Goal: Task Accomplishment & Management: Complete application form

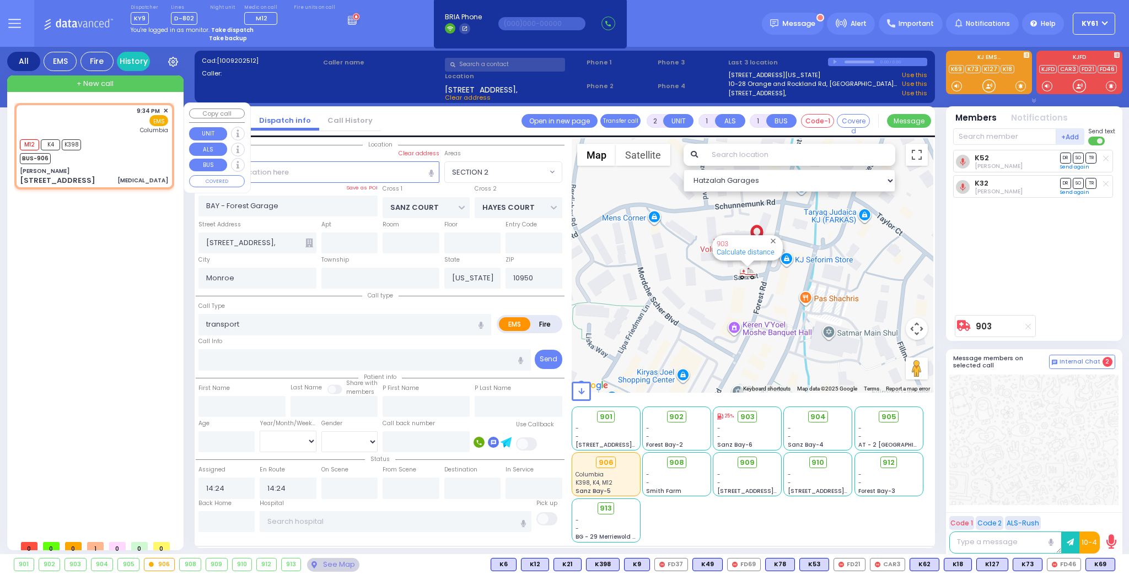
select select "SECTION 2"
select select
type input "[MEDICAL_DATA]"
radio input "true"
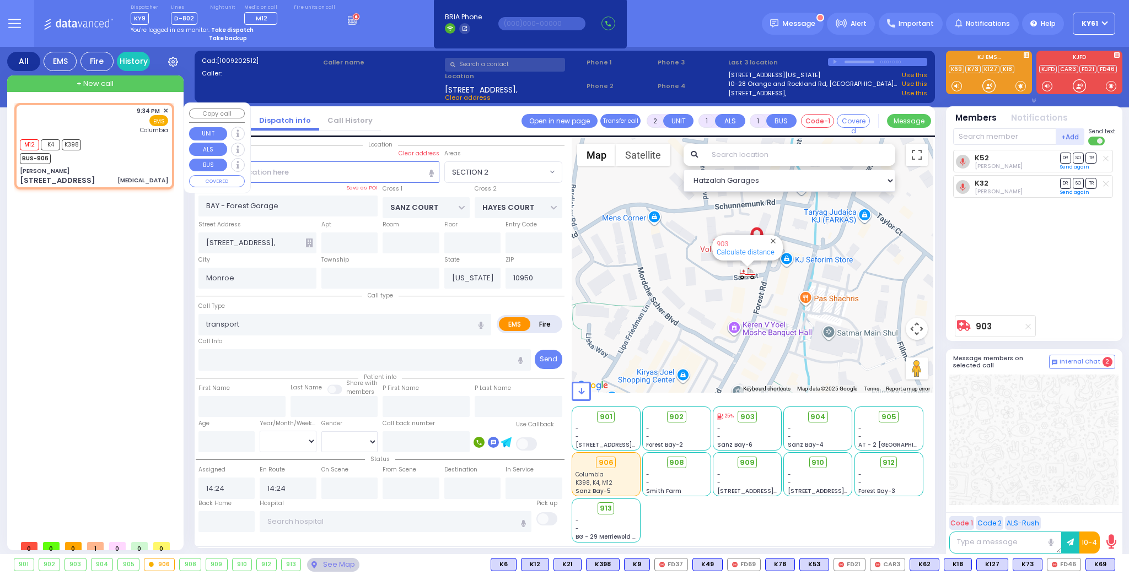
type input "35"
select select "Year"
select select "[DEMOGRAPHIC_DATA]"
type input "21:34"
type input "21:36"
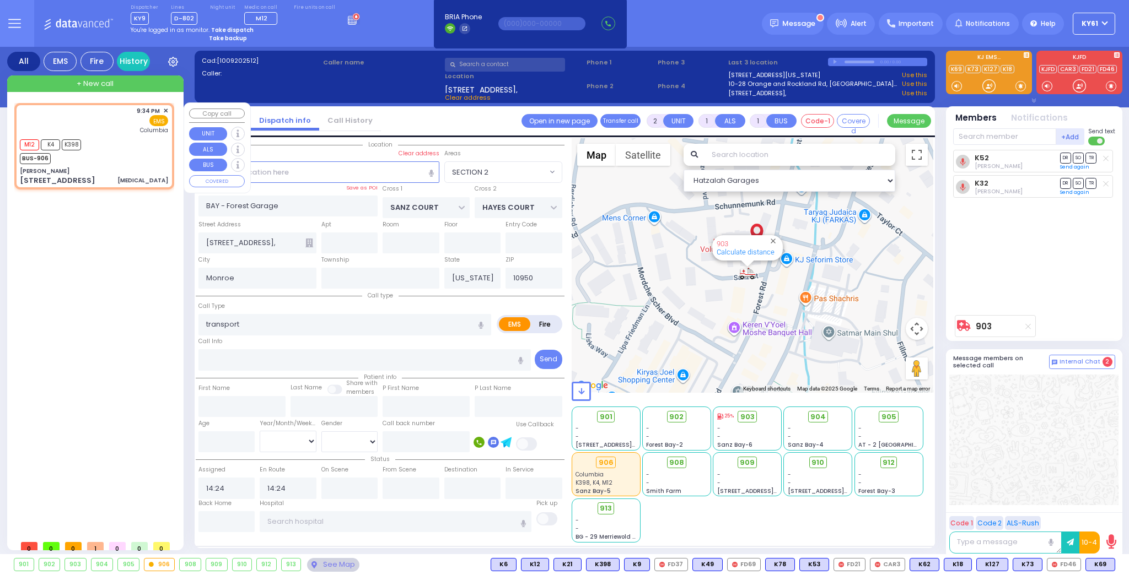
type input "[US_STATE][GEOGRAPHIC_DATA]- [GEOGRAPHIC_DATA]"
select select "Hatzalah Garages"
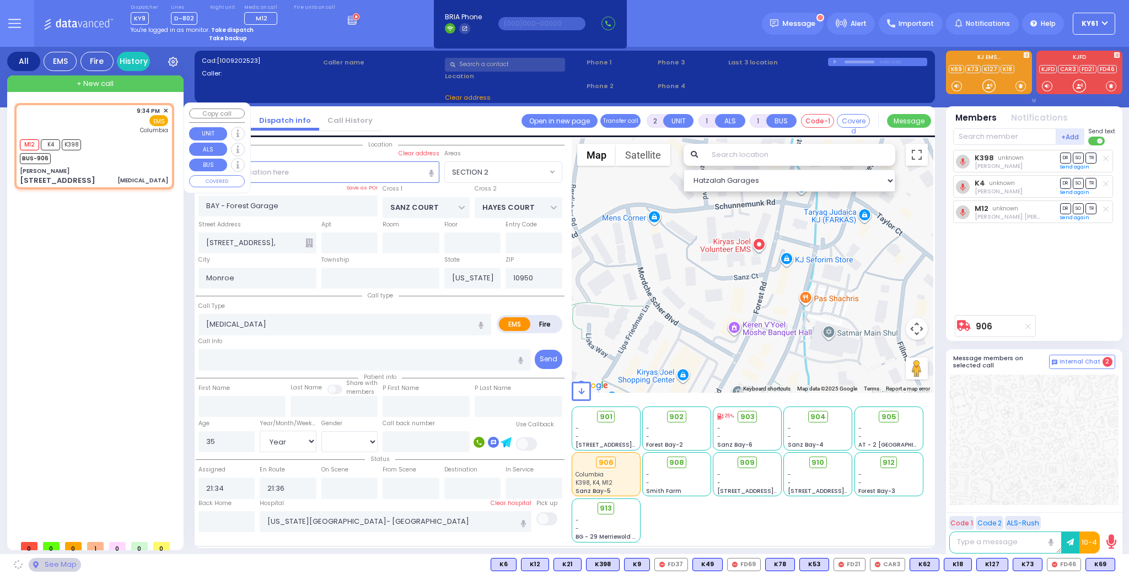
type input "[PERSON_NAME]"
type input "[GEOGRAPHIC_DATA]"
type input "[STREET_ADDRESS]"
type input "011"
type input "15"
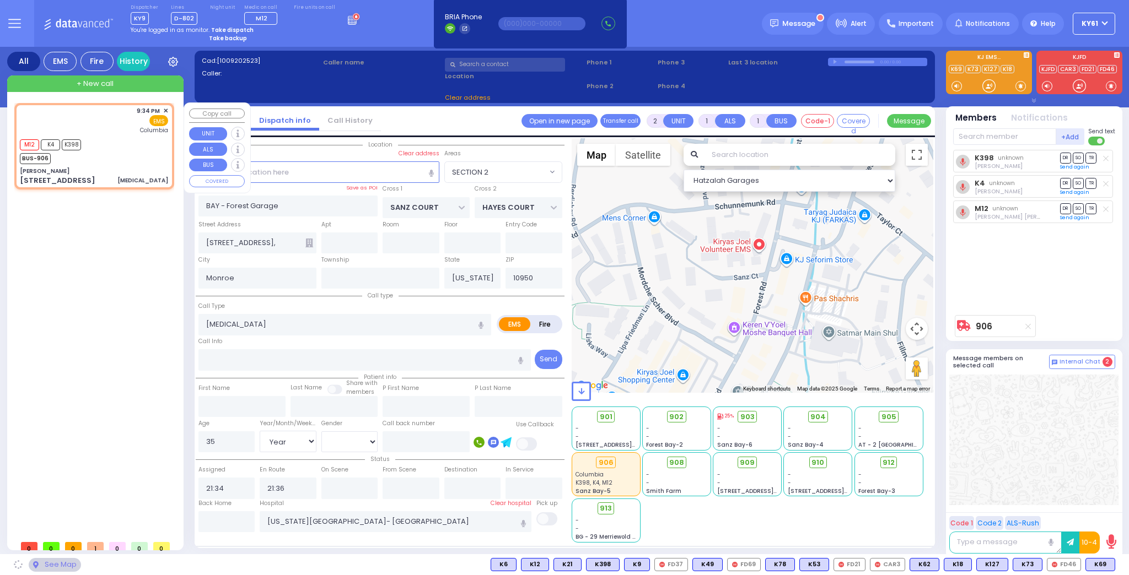
type input "[PERSON_NAME]"
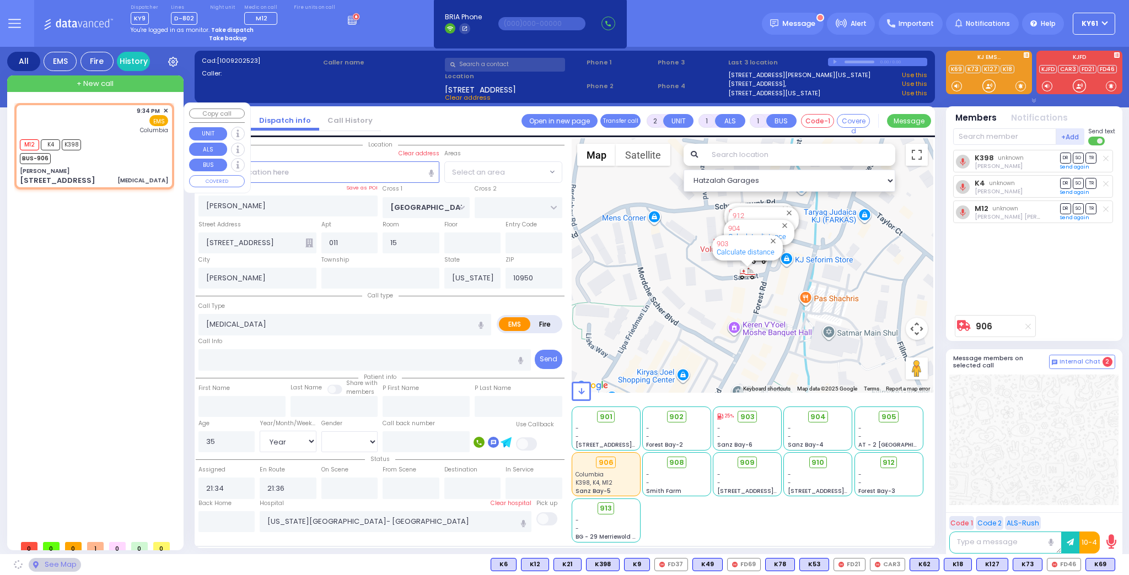
select select "SECTION 4"
